Goal: Answer question/provide support

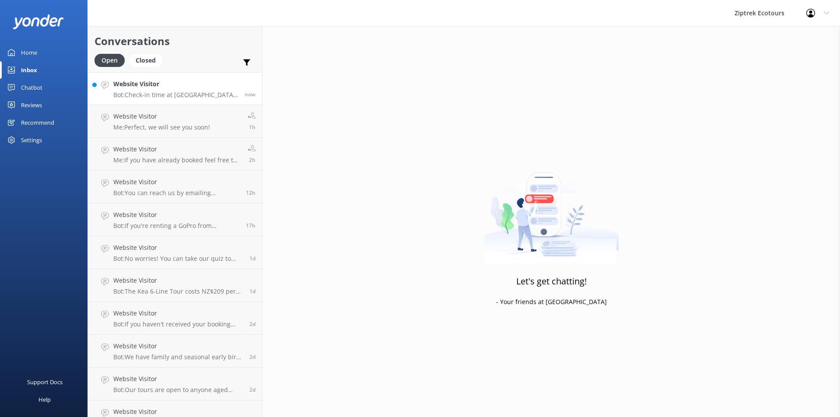
click at [191, 87] on h4 "Website Visitor" at bounding box center [175, 84] width 125 height 10
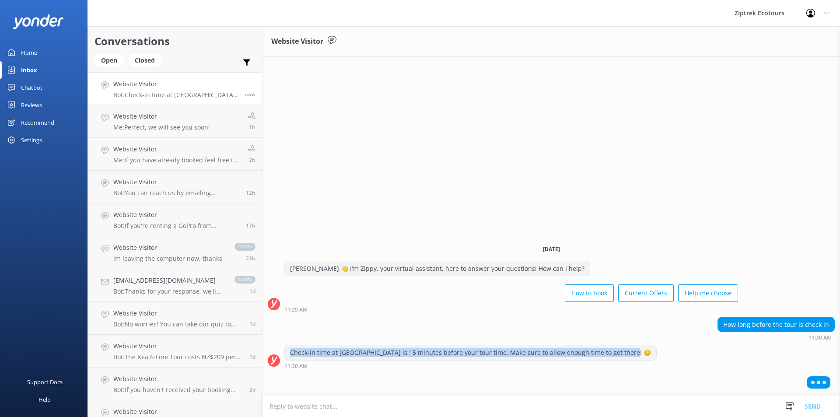
drag, startPoint x: 716, startPoint y: 345, endPoint x: 832, endPoint y: 336, distance: 116.7
click at [834, 343] on div "[DATE] [PERSON_NAME] 👋 I'm Zippy, your virtual assistant, here to answer your q…" at bounding box center [550, 315] width 577 height 157
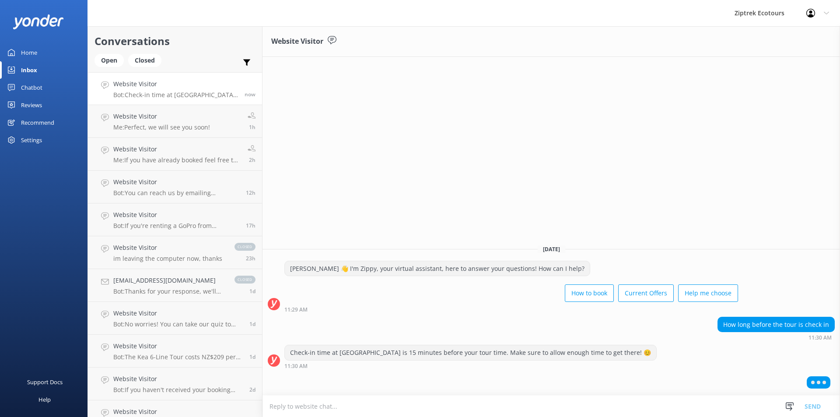
click at [827, 325] on div "How long before the tour is check in" at bounding box center [776, 324] width 116 height 15
drag, startPoint x: 827, startPoint y: 325, endPoint x: 735, endPoint y: 328, distance: 91.9
click at [735, 328] on div "How long before the tour is check in" at bounding box center [776, 324] width 116 height 15
click at [817, 327] on div "How long before the tour is check in" at bounding box center [776, 324] width 116 height 15
drag, startPoint x: 304, startPoint y: 355, endPoint x: 435, endPoint y: 353, distance: 131.2
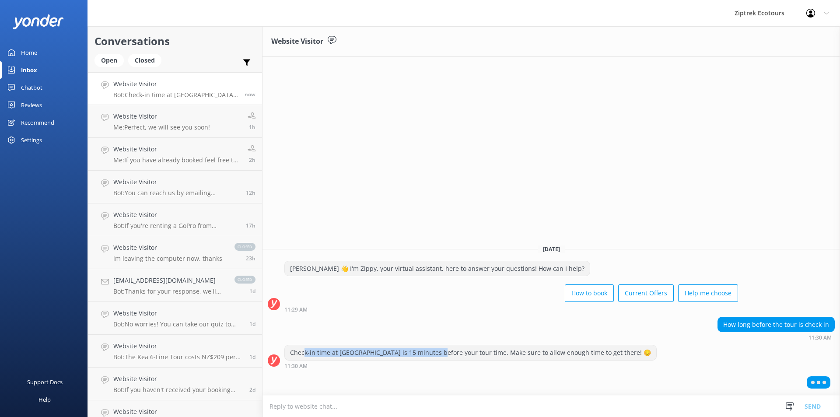
click at [435, 353] on div "Check-in time at [GEOGRAPHIC_DATA] is 15 minutes before your tour time. Make su…" at bounding box center [470, 352] width 371 height 15
drag, startPoint x: 391, startPoint y: 349, endPoint x: 514, endPoint y: 352, distance: 122.5
click at [514, 352] on div "Check-in time at [GEOGRAPHIC_DATA] is 15 minutes before your tour time. Make su…" at bounding box center [470, 352] width 371 height 15
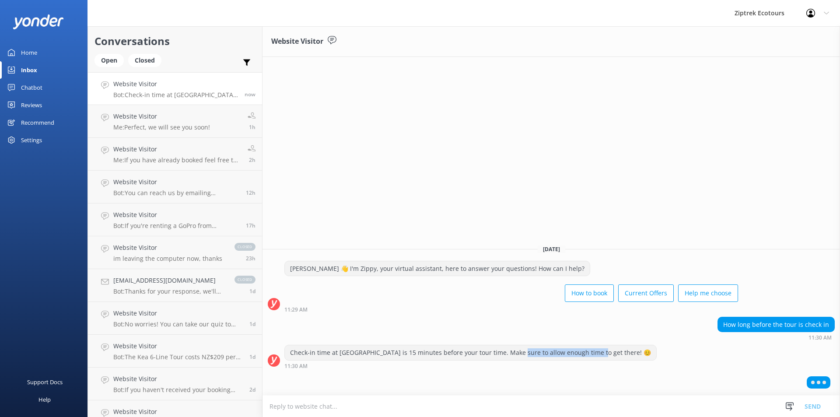
drag, startPoint x: 515, startPoint y: 352, endPoint x: 593, endPoint y: 356, distance: 77.5
click at [593, 356] on div "Check-in time at [GEOGRAPHIC_DATA] is 15 minutes before your tour time. Make su…" at bounding box center [470, 352] width 371 height 15
drag, startPoint x: 600, startPoint y: 354, endPoint x: 528, endPoint y: 349, distance: 71.9
click at [530, 351] on div "Check-in time at [GEOGRAPHIC_DATA] is 15 minutes before your tour time. Make su…" at bounding box center [470, 352] width 371 height 15
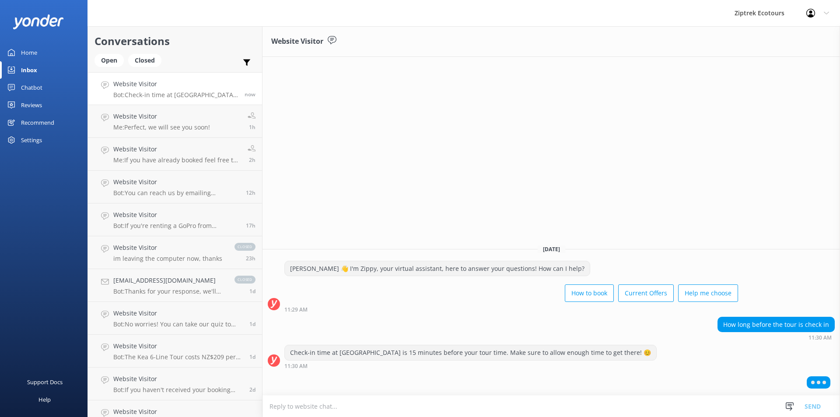
click at [528, 349] on div "Check-in time at [GEOGRAPHIC_DATA] is 15 minutes before your tour time. Make su…" at bounding box center [470, 352] width 371 height 15
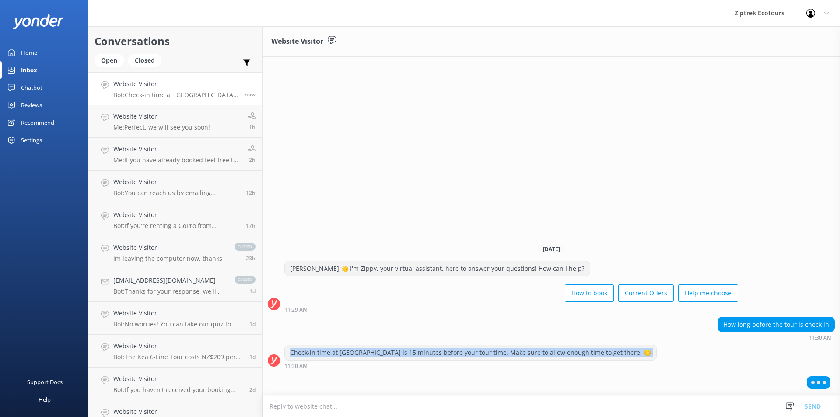
click at [528, 349] on div "Check-in time at [GEOGRAPHIC_DATA] is 15 minutes before your tour time. Make su…" at bounding box center [470, 352] width 371 height 15
click at [543, 352] on div "Check-in time at [GEOGRAPHIC_DATA] is 15 minutes before your tour time. Make su…" at bounding box center [470, 352] width 371 height 15
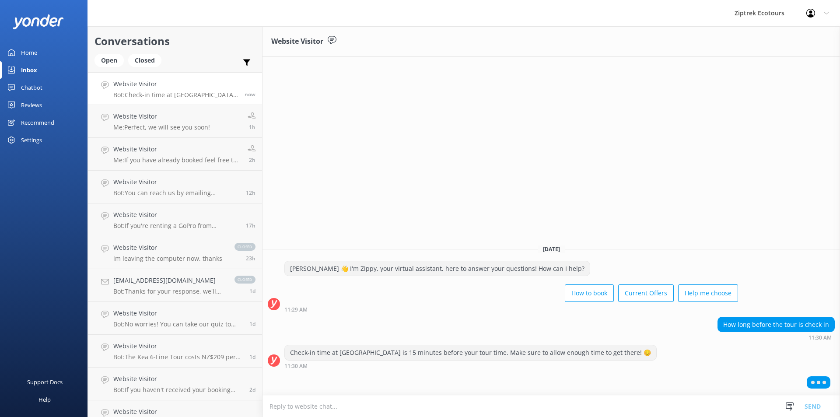
click at [548, 354] on div "Check-in time at [GEOGRAPHIC_DATA] is 15 minutes before your tour time. Make su…" at bounding box center [470, 352] width 371 height 15
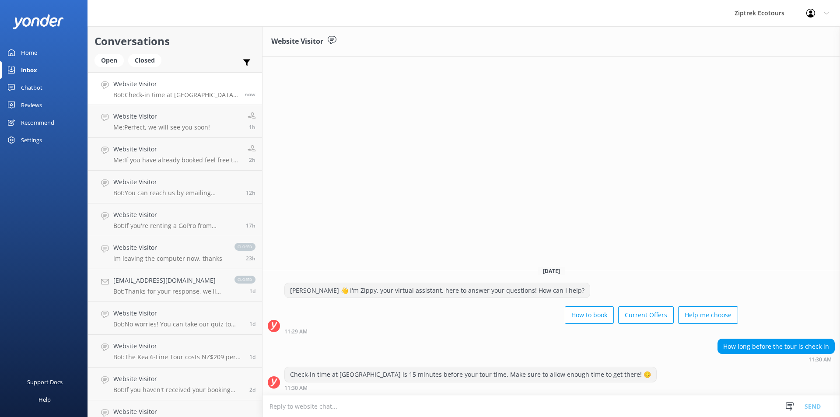
click at [565, 354] on div "How long before the tour is check in 11:30 AM" at bounding box center [550, 350] width 577 height 24
click at [101, 60] on div "Open" at bounding box center [108, 60] width 29 height 13
